Goal: Task Accomplishment & Management: Manage account settings

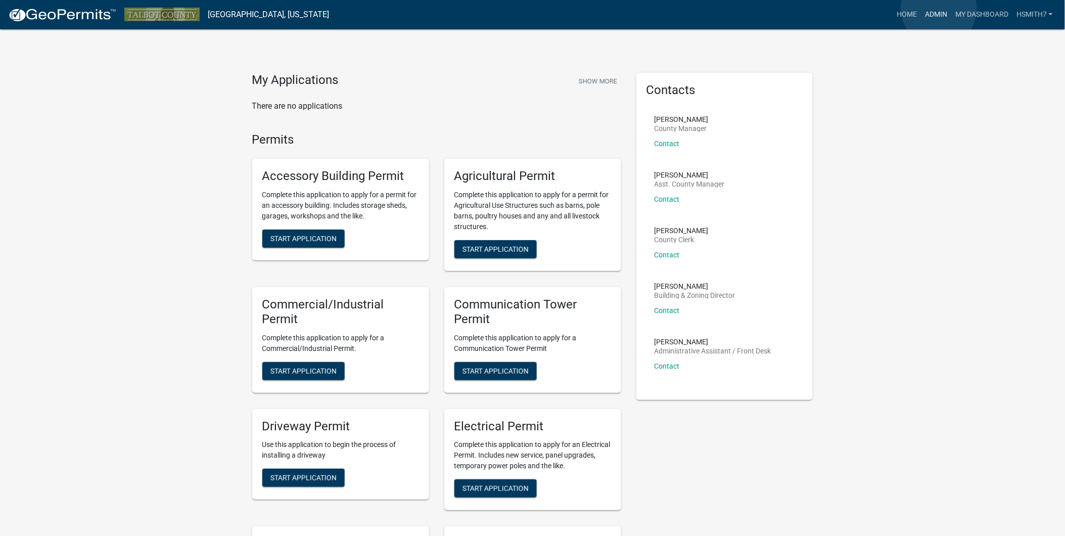
click at [939, 9] on link "Admin" at bounding box center [936, 14] width 30 height 19
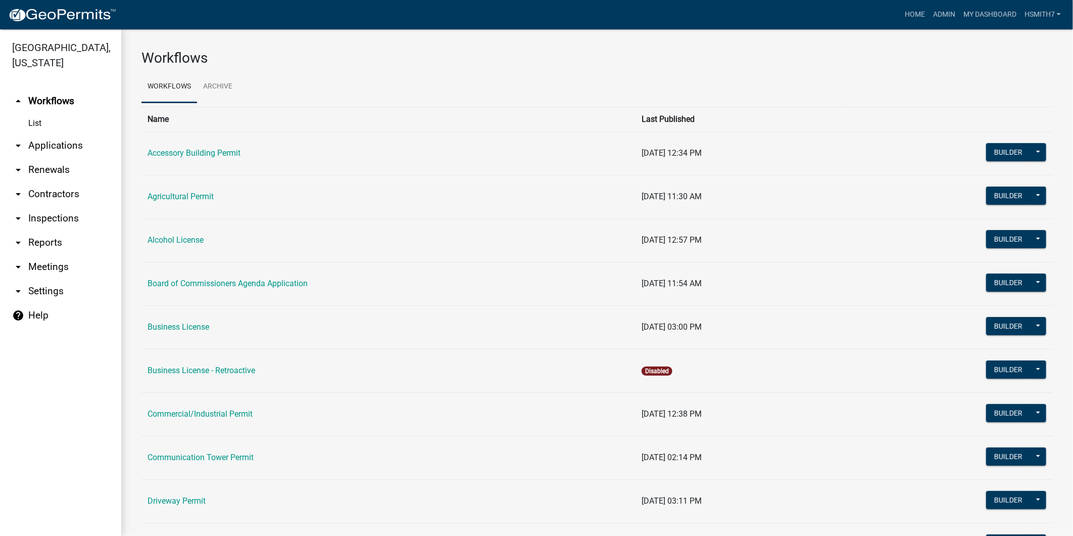
click at [47, 191] on link "arrow_drop_down Contractors" at bounding box center [60, 194] width 121 height 24
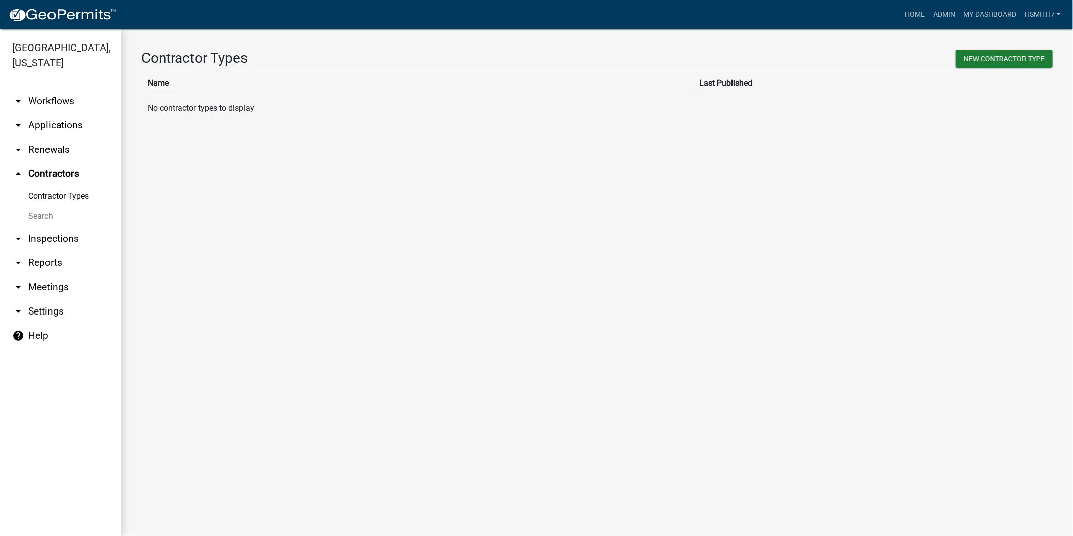
click at [47, 122] on link "arrow_drop_down Applications" at bounding box center [60, 125] width 121 height 24
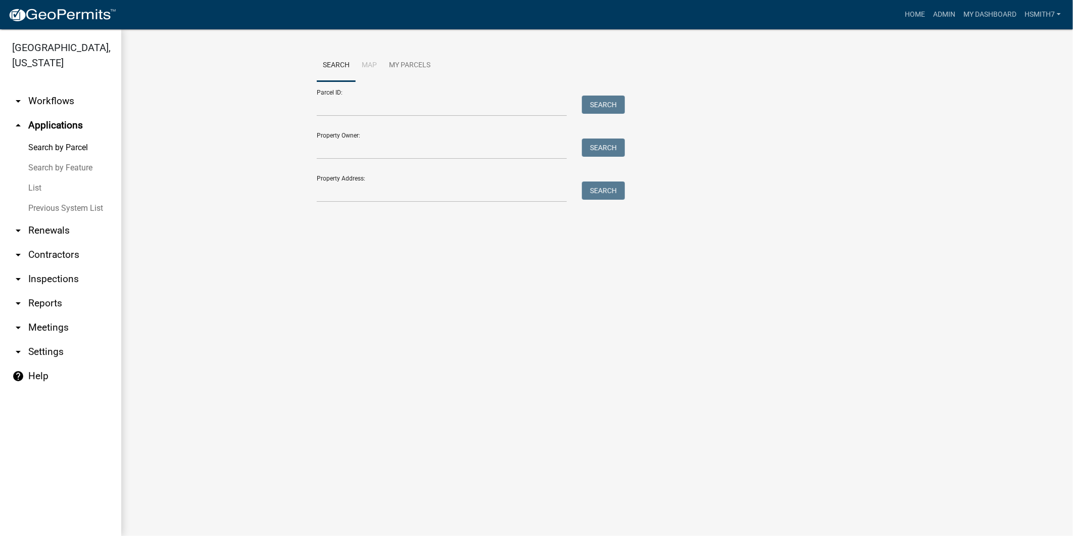
click at [34, 179] on link "List" at bounding box center [60, 188] width 121 height 20
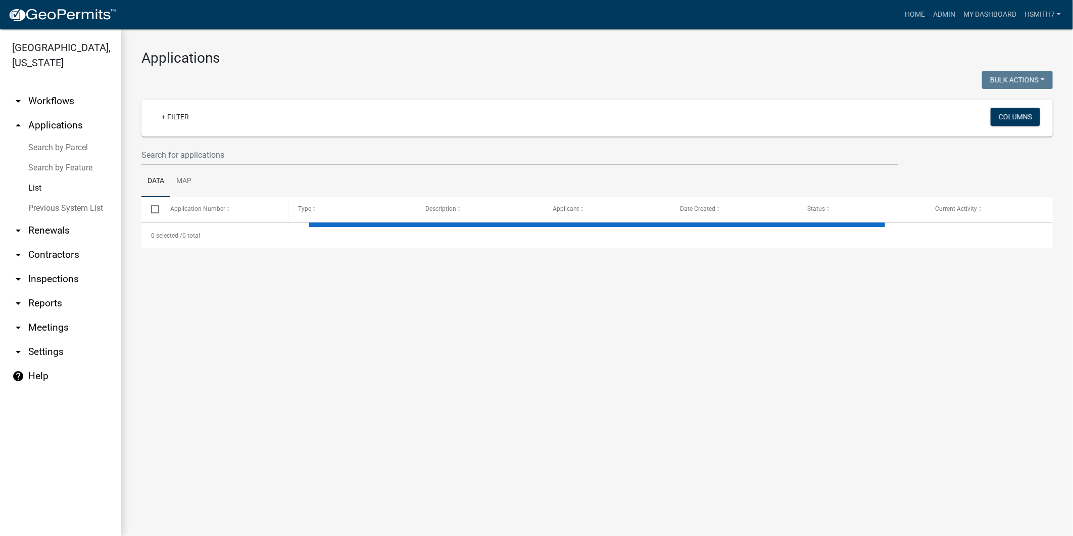
select select "3: 100"
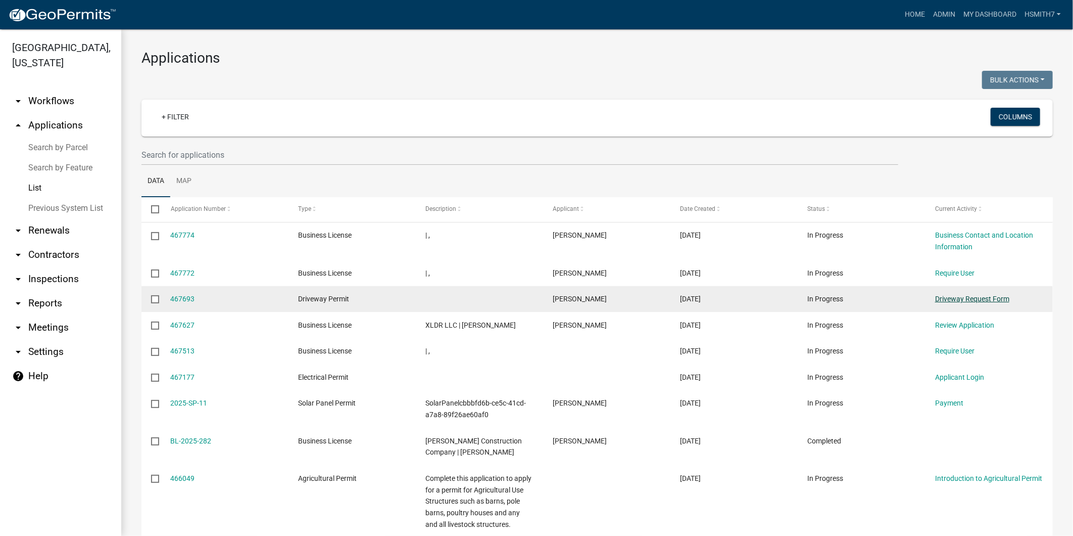
click at [979, 301] on link "Driveway Request Form" at bounding box center [972, 299] width 74 height 8
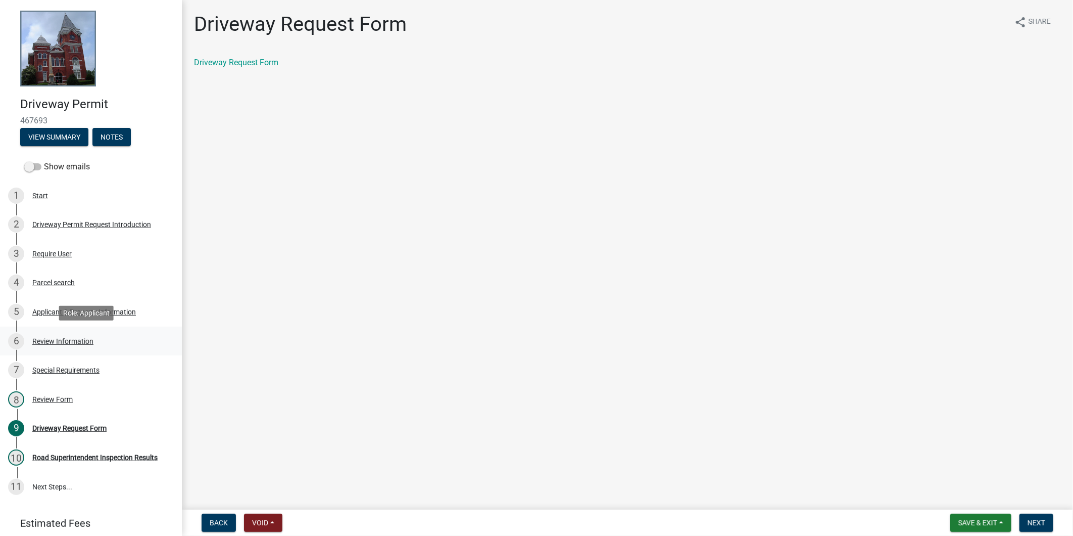
click at [66, 338] on div "Review Information" at bounding box center [62, 341] width 61 height 7
